Goal: Find specific page/section: Find specific page/section

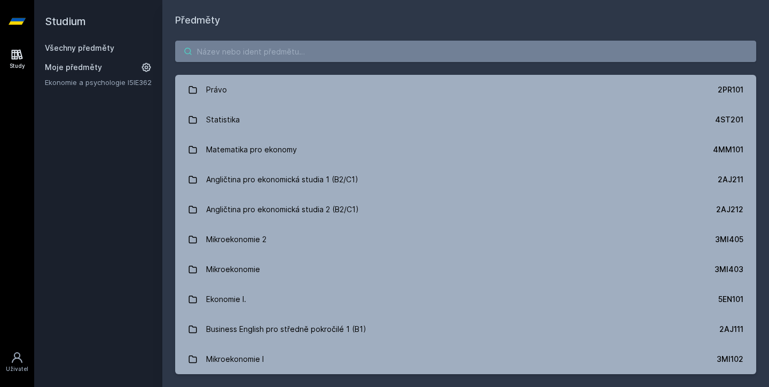
click at [296, 54] on input "search" at bounding box center [465, 51] width 581 height 21
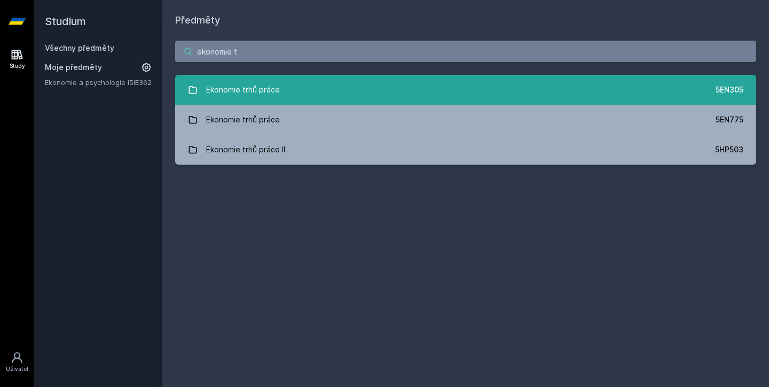
type input "ekonomie t"
click at [254, 86] on div "Ekonomie trhů práce" at bounding box center [243, 89] width 74 height 21
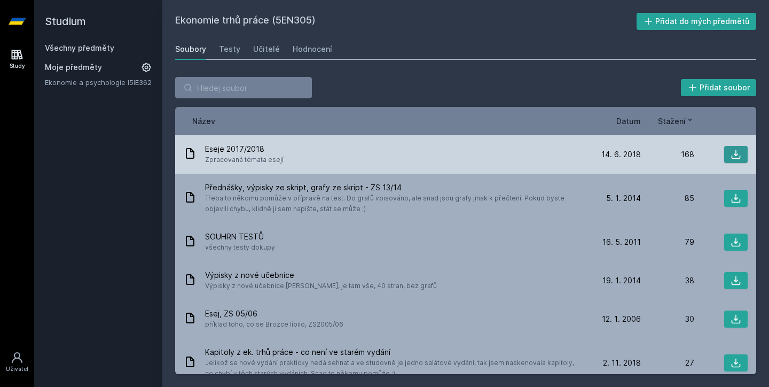
click at [732, 150] on icon at bounding box center [735, 154] width 11 height 11
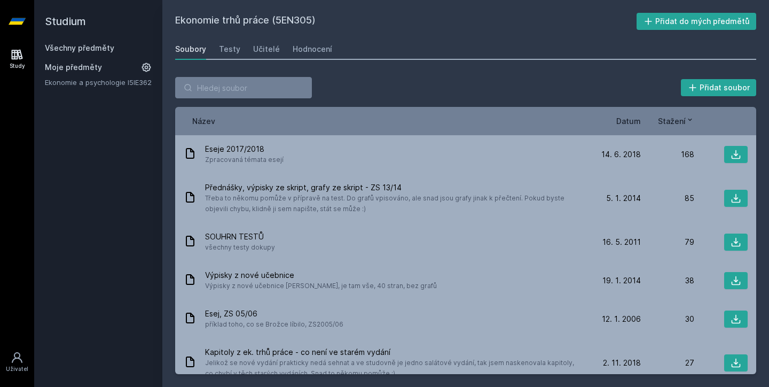
click at [628, 124] on span "Datum" at bounding box center [628, 120] width 25 height 11
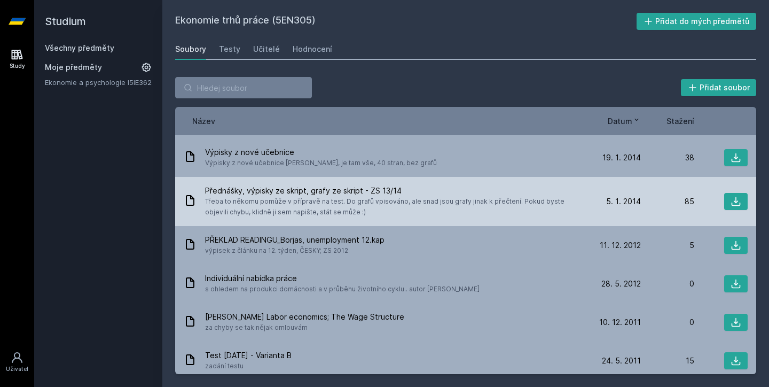
scroll to position [85, 0]
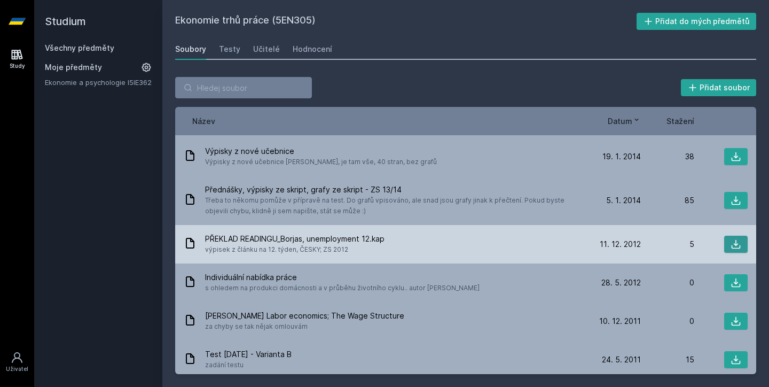
click at [731, 245] on icon at bounding box center [735, 244] width 9 height 9
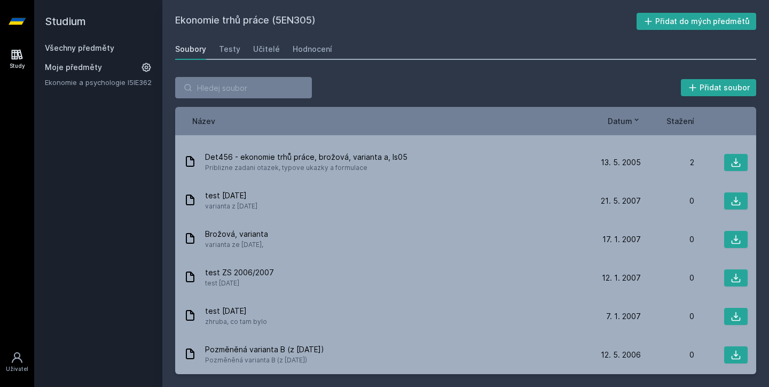
scroll to position [1139, 0]
click at [131, 170] on div "Studium Všechny předměty Moje předměty Ekonomie a psychologie I 5IE362" at bounding box center [98, 193] width 128 height 387
click at [245, 89] on input "search" at bounding box center [243, 87] width 137 height 21
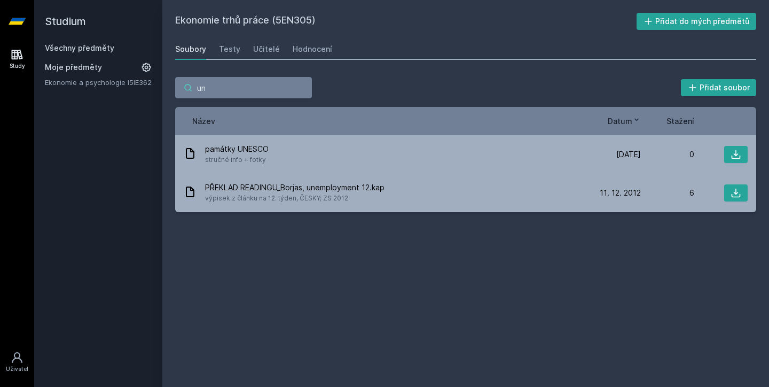
type input "u"
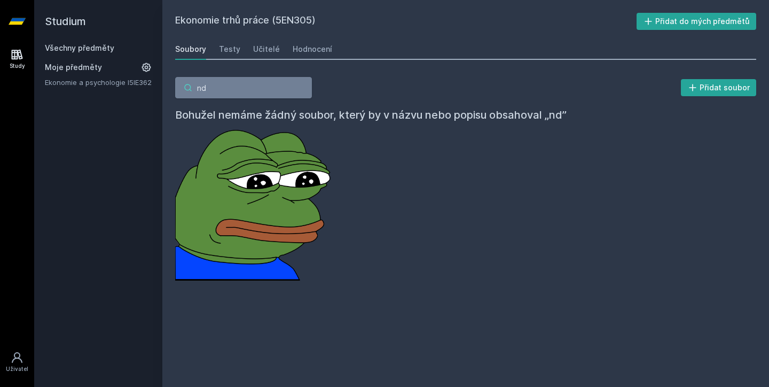
type input "n"
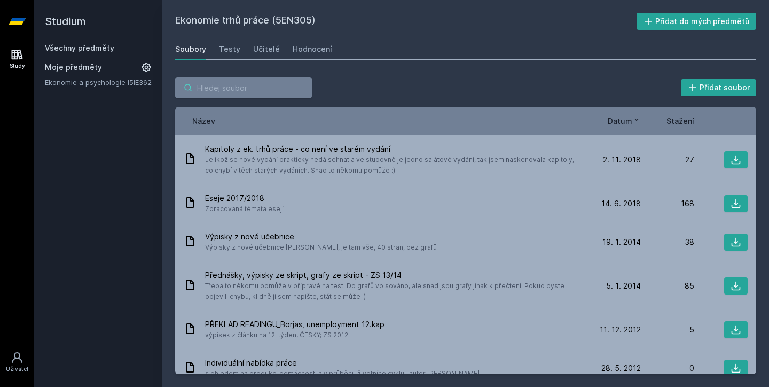
type input "e"
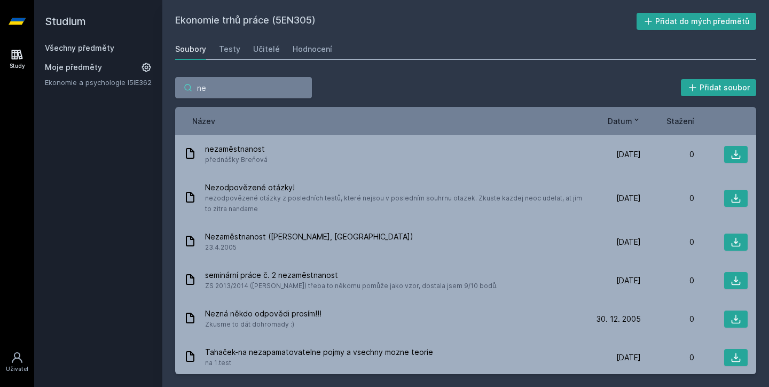
type input "n"
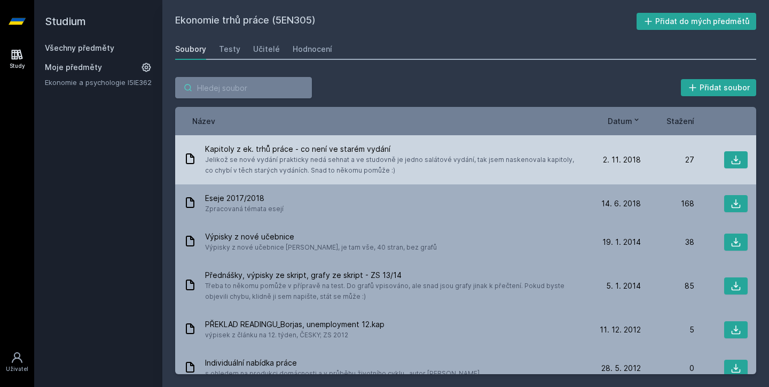
scroll to position [0, 0]
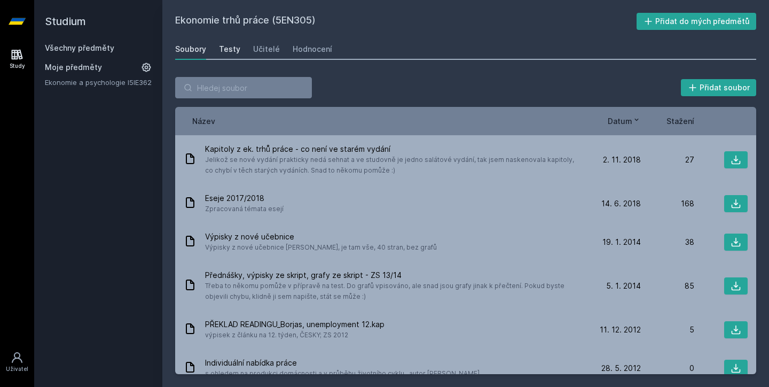
click at [234, 45] on div "Testy" at bounding box center [229, 49] width 21 height 11
